Goal: Task Accomplishment & Management: Complete application form

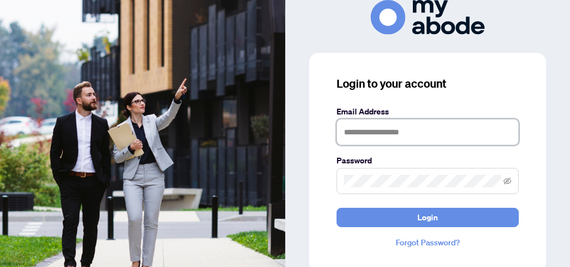
type input "**********"
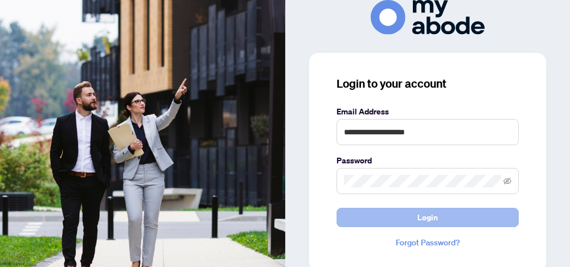
click at [428, 220] on span "Login" at bounding box center [427, 217] width 21 height 18
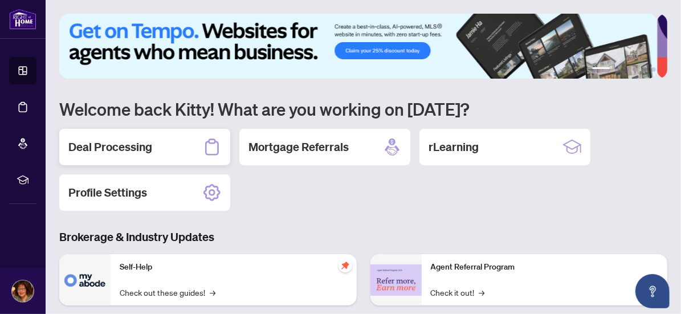
click at [108, 147] on h2 "Deal Processing" at bounding box center [110, 147] width 84 height 16
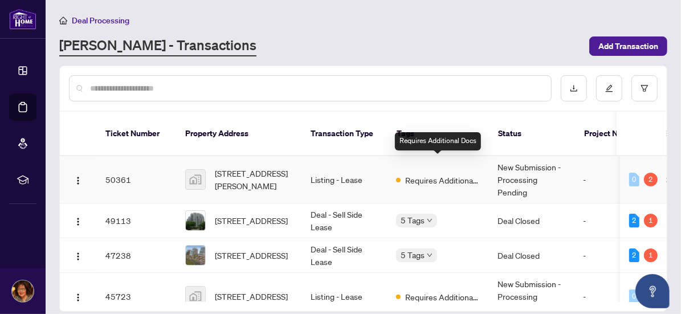
click at [443, 174] on span "Requires Additional Docs" at bounding box center [442, 180] width 74 height 13
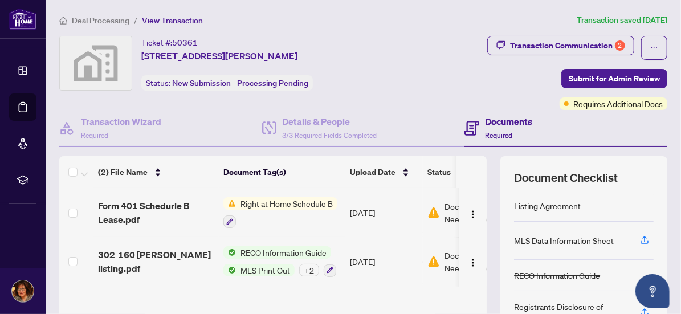
scroll to position [160, 0]
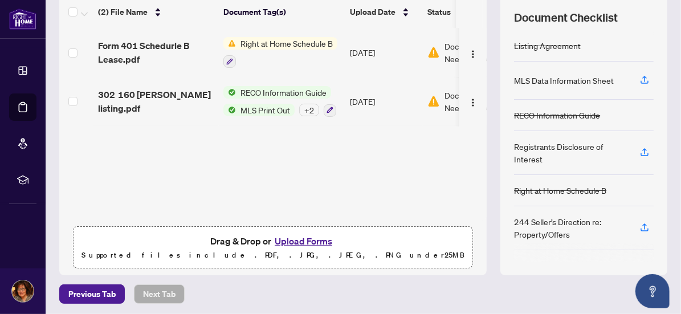
click at [314, 241] on button "Upload Forms" at bounding box center [303, 240] width 64 height 15
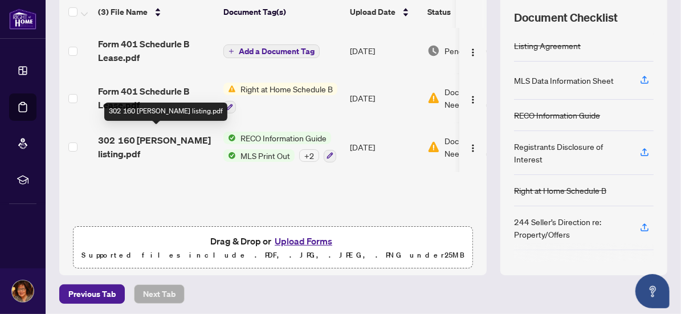
click at [165, 135] on span "302 160 vanderhoof listing.pdf" at bounding box center [156, 146] width 116 height 27
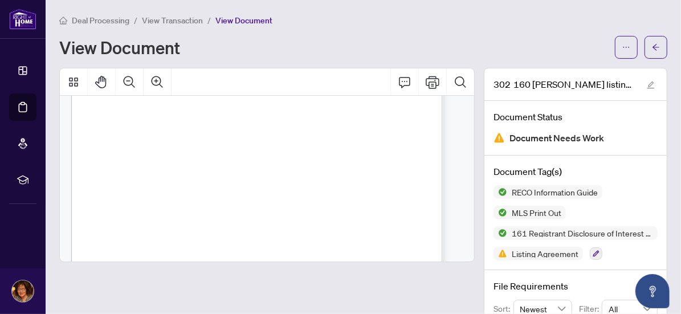
scroll to position [931, 0]
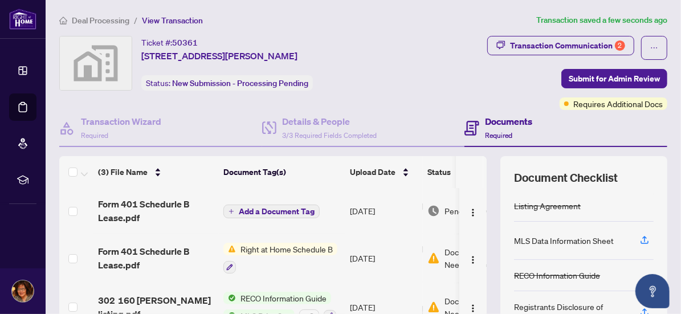
click at [294, 209] on span "Add a Document Tag" at bounding box center [277, 211] width 76 height 8
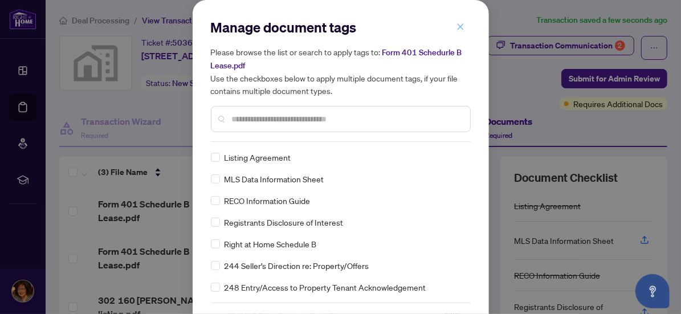
click at [456, 27] on icon "close" at bounding box center [460, 27] width 8 height 8
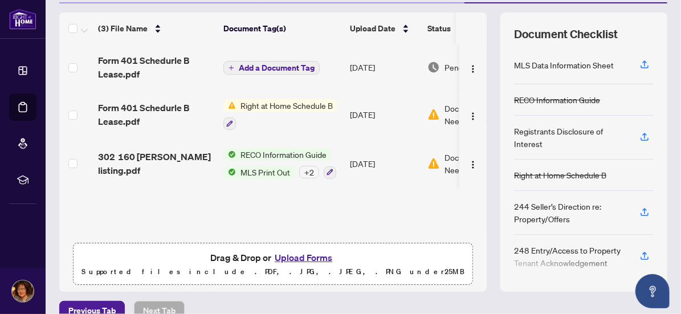
scroll to position [160, 0]
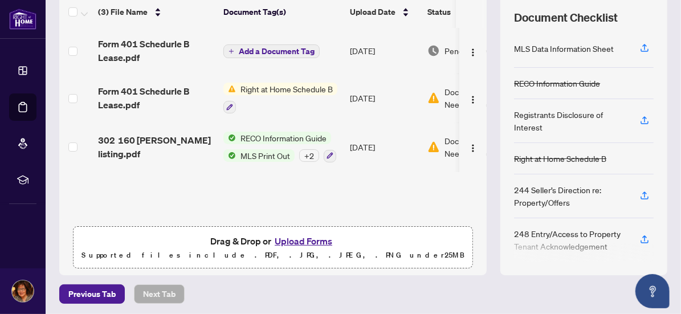
click at [306, 241] on button "Upload Forms" at bounding box center [303, 240] width 64 height 15
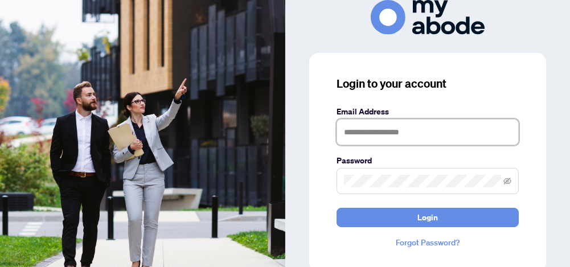
type input "**********"
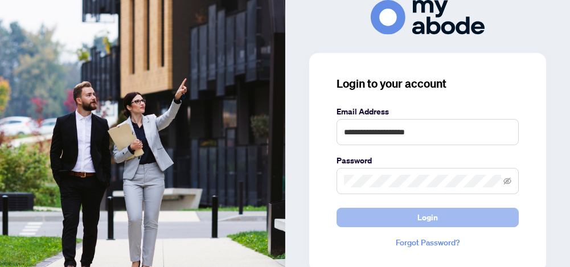
click at [432, 220] on span "Login" at bounding box center [427, 217] width 21 height 18
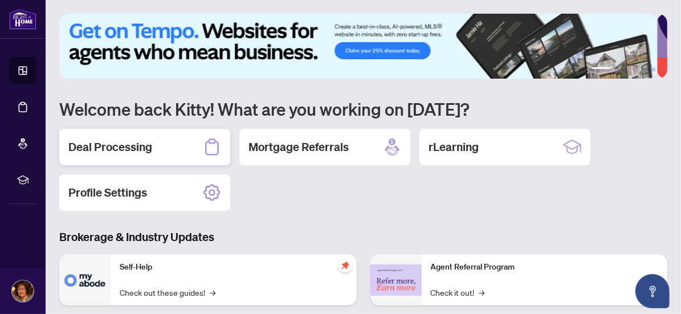
click at [132, 146] on h2 "Deal Processing" at bounding box center [110, 147] width 84 height 16
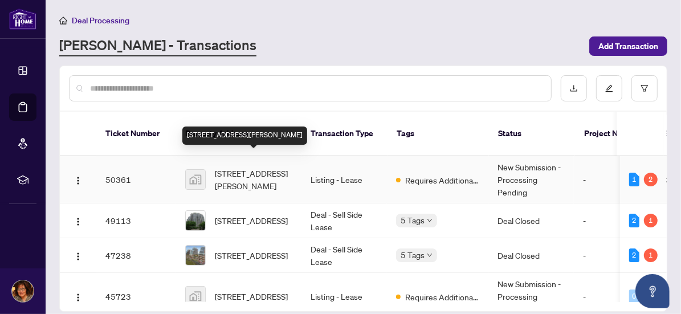
click at [247, 167] on span "302-160 Vanderhoof Avenue, East York, ON, Canada" at bounding box center [253, 179] width 77 height 25
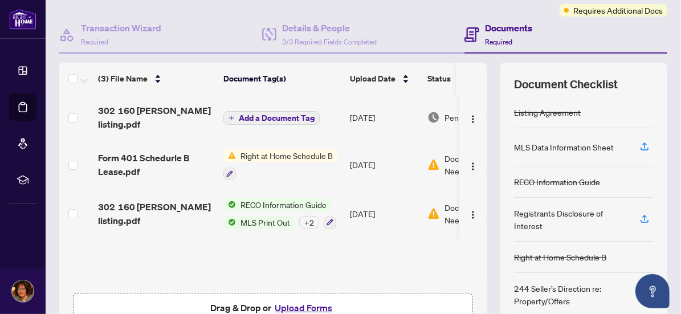
scroll to position [160, 0]
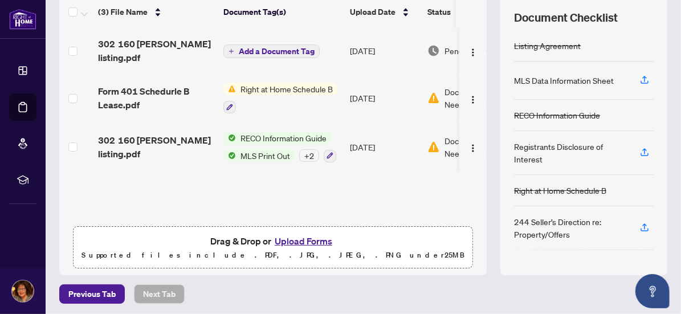
click at [299, 240] on button "Upload Forms" at bounding box center [303, 240] width 64 height 15
click at [309, 240] on button "Upload Forms" at bounding box center [303, 240] width 64 height 15
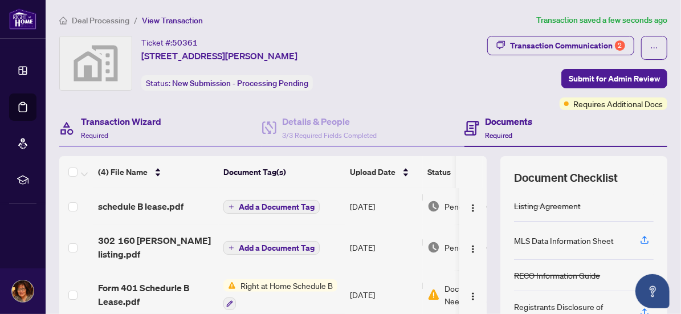
scroll to position [0, 0]
click at [88, 135] on span "Required" at bounding box center [94, 135] width 27 height 9
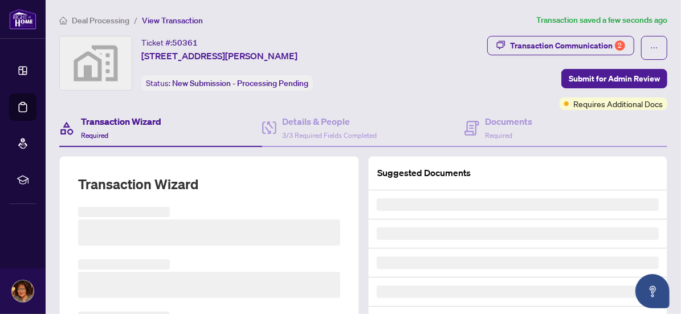
scroll to position [32, 0]
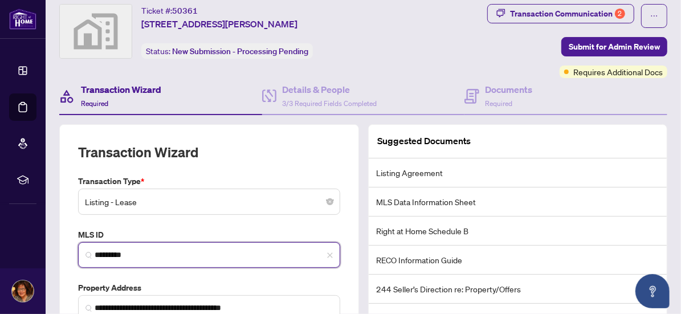
click at [112, 249] on input "*********" at bounding box center [214, 255] width 238 height 12
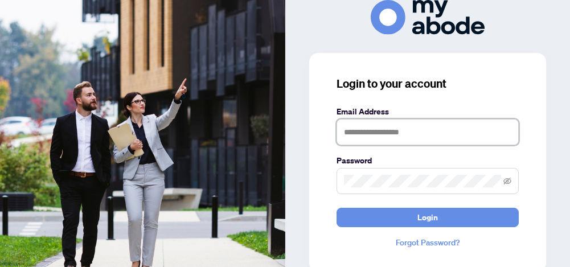
type input "**********"
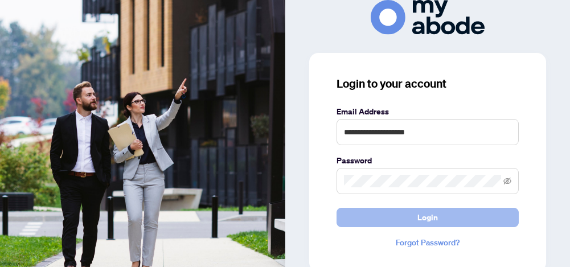
click at [417, 215] on span "Login" at bounding box center [427, 217] width 21 height 18
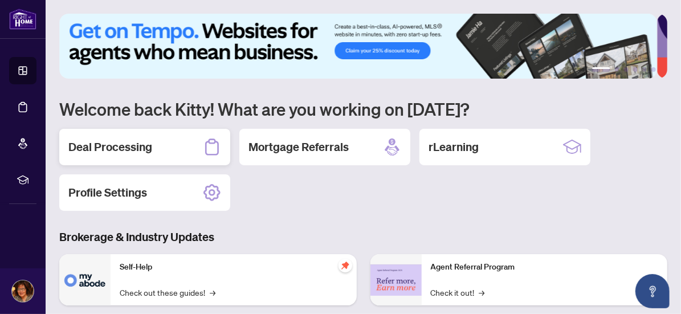
click at [139, 146] on h2 "Deal Processing" at bounding box center [110, 147] width 84 height 16
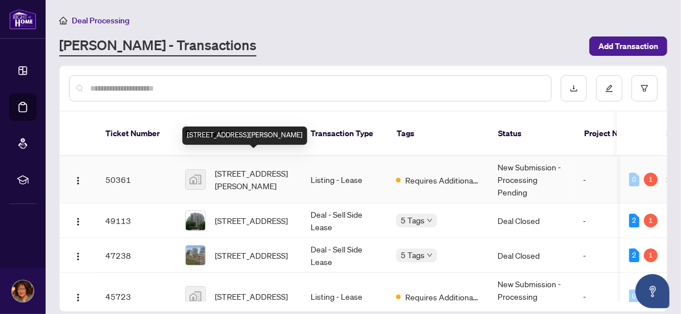
click at [248, 167] on span "[STREET_ADDRESS][PERSON_NAME]" at bounding box center [253, 179] width 77 height 25
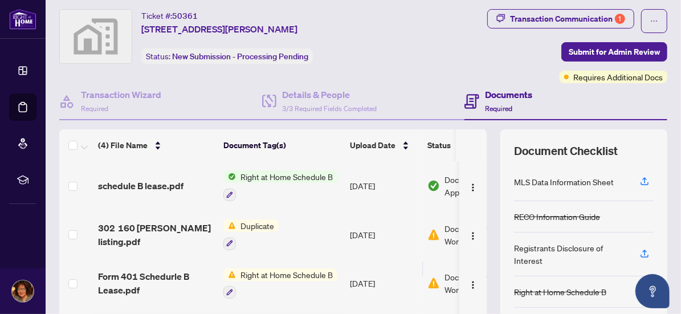
scroll to position [160, 0]
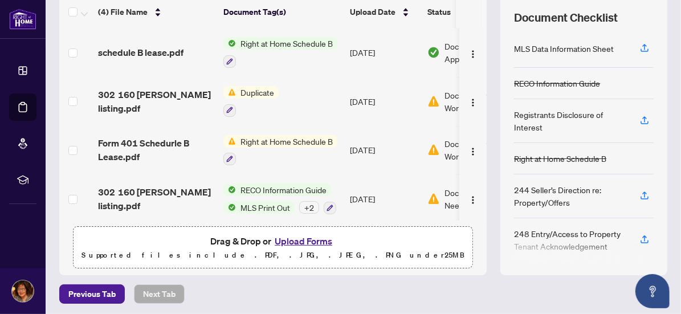
click at [362, 96] on td "[DATE]" at bounding box center [383, 101] width 77 height 49
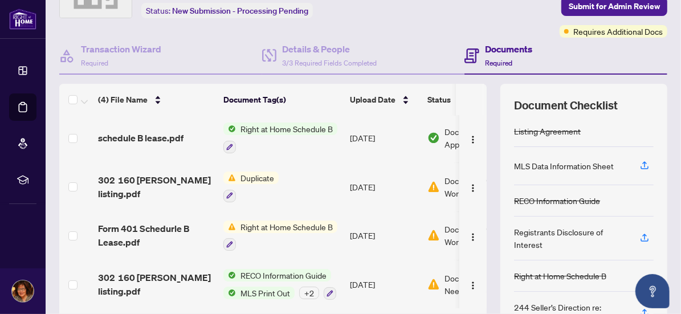
scroll to position [92, 0]
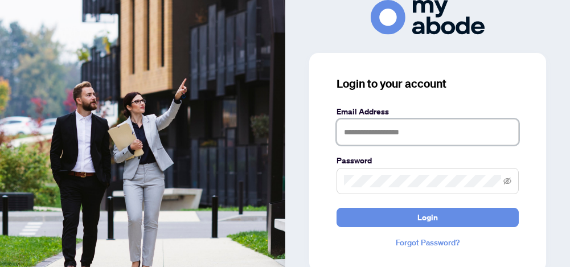
type input "**********"
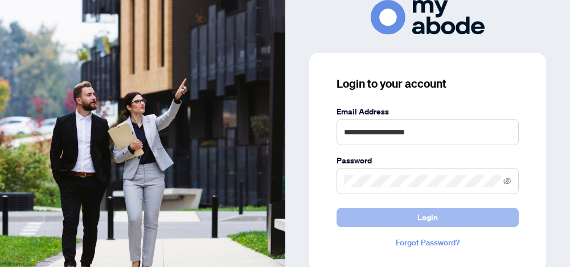
click at [415, 216] on button "Login" at bounding box center [428, 217] width 182 height 19
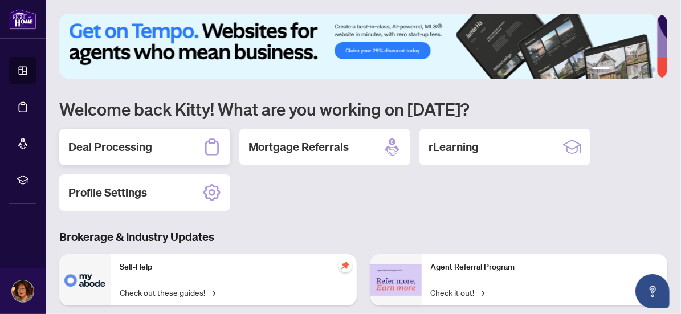
click at [134, 152] on h2 "Deal Processing" at bounding box center [110, 147] width 84 height 16
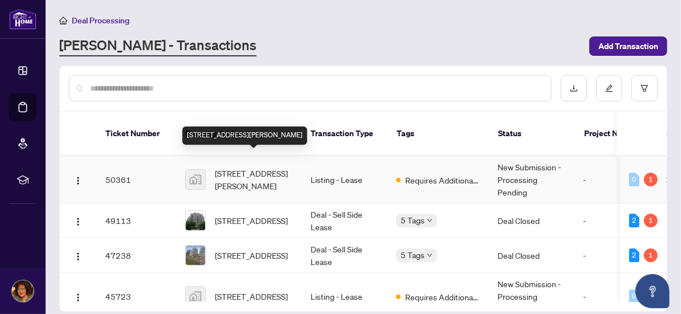
click at [280, 167] on span "302-160 Vanderhoof Avenue, East York, ON, Canada" at bounding box center [253, 179] width 77 height 25
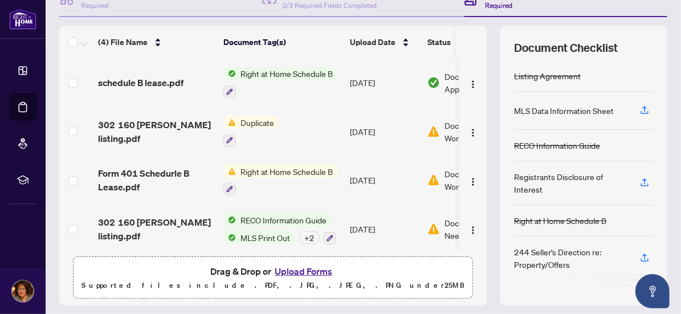
scroll to position [160, 0]
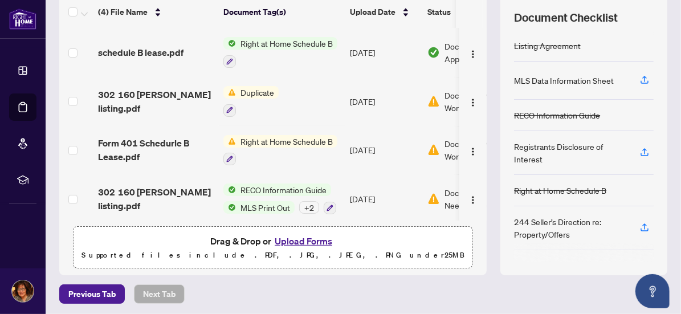
click at [300, 240] on button "Upload Forms" at bounding box center [303, 240] width 64 height 15
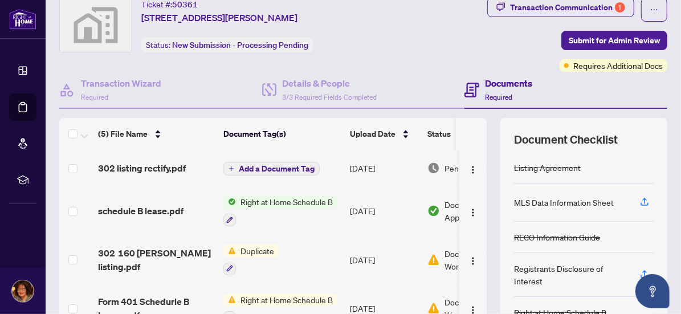
scroll to position [0, 0]
